Goal: Find specific page/section: Find specific page/section

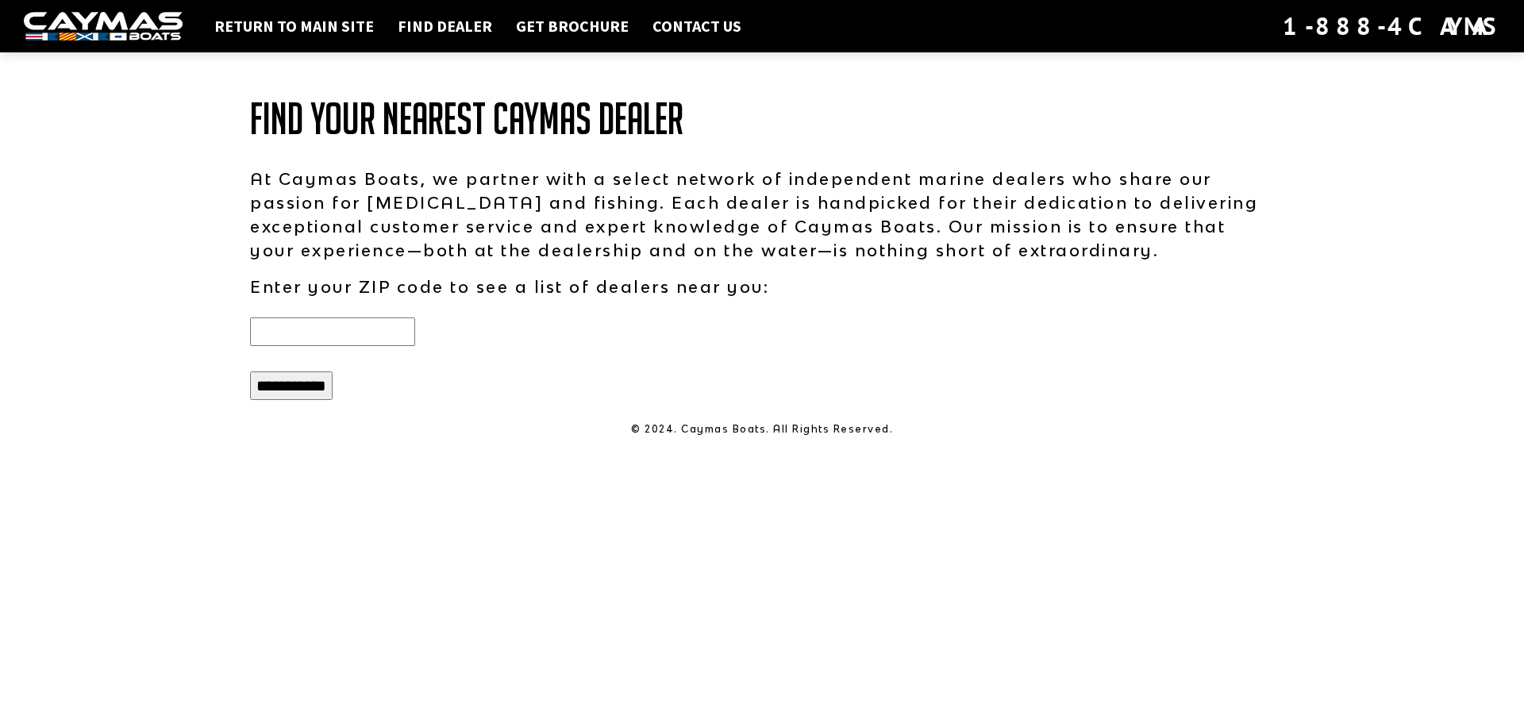
click at [306, 331] on input "text" at bounding box center [332, 331] width 165 height 29
type input "*****"
click at [317, 390] on input "**********" at bounding box center [291, 385] width 83 height 29
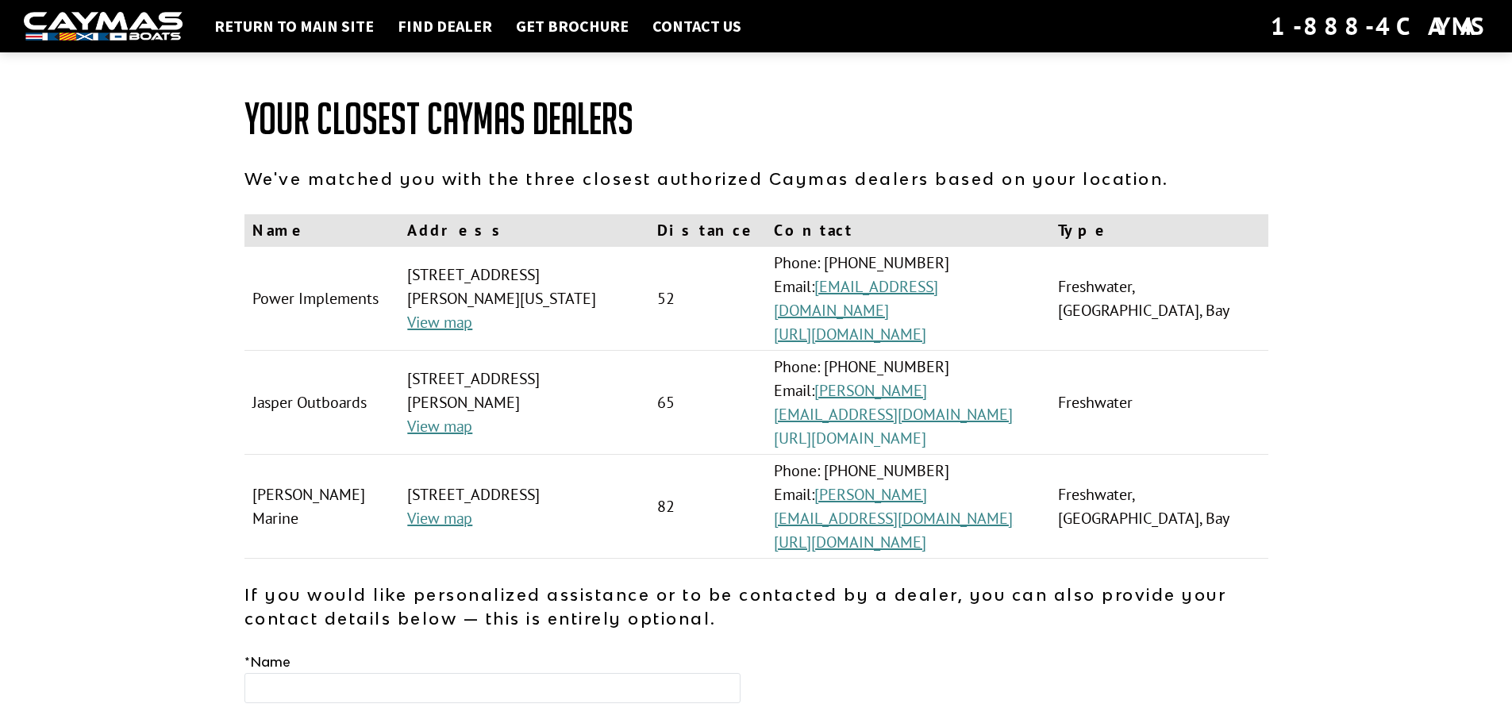
click at [889, 428] on link "[URL][DOMAIN_NAME]" at bounding box center [850, 438] width 152 height 21
